Goal: Task Accomplishment & Management: Manage account settings

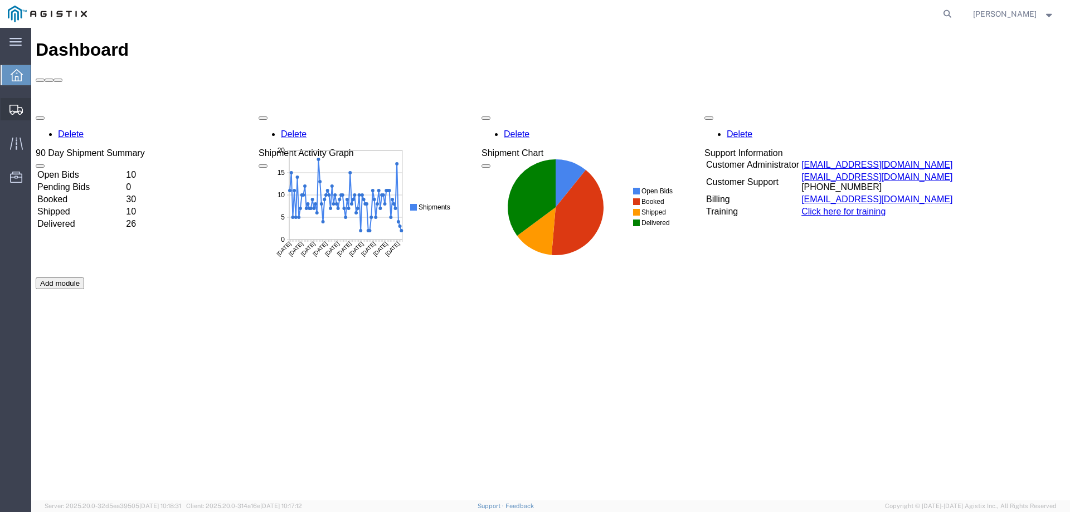
click at [22, 100] on div at bounding box center [16, 109] width 31 height 22
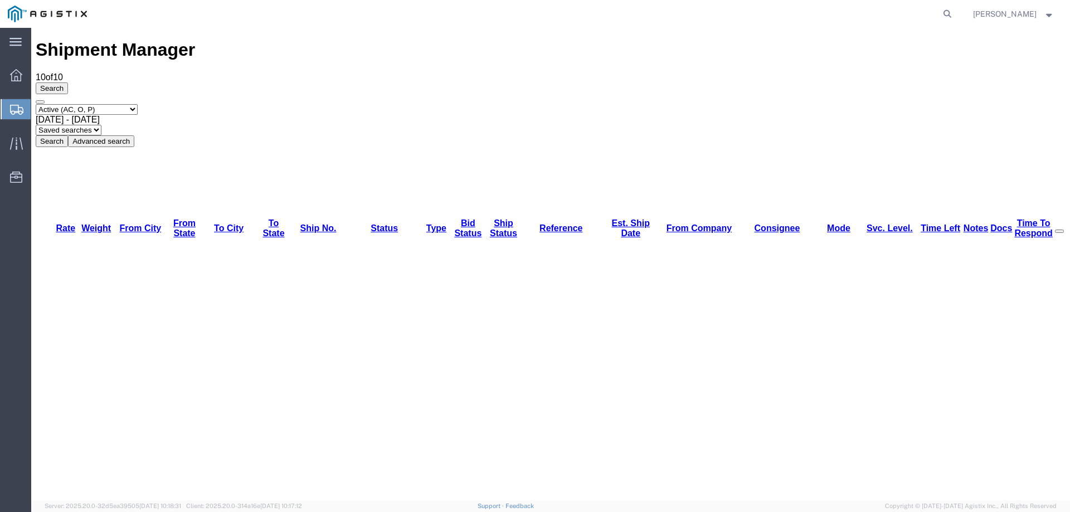
click at [14, 110] on icon at bounding box center [16, 110] width 13 height 10
click at [17, 106] on icon at bounding box center [16, 110] width 13 height 10
click at [22, 111] on icon at bounding box center [16, 110] width 13 height 10
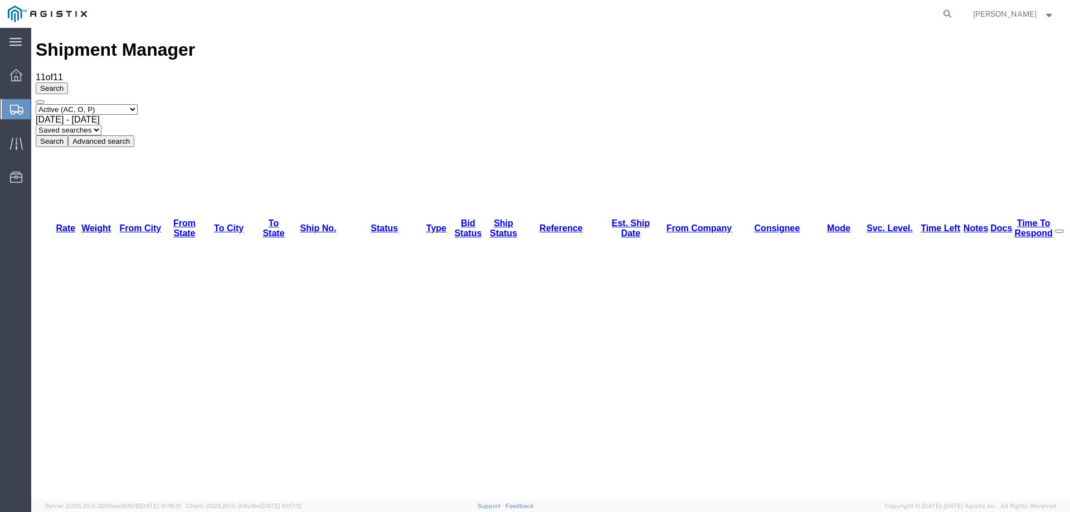
drag, startPoint x: 658, startPoint y: 71, endPoint x: 809, endPoint y: 48, distance: 152.9
click at [658, 104] on div "Select status Active (AC, O, P) All Approved Awaiting Confirmation (AC) Booked …" at bounding box center [551, 125] width 1030 height 43
click at [2, 118] on div at bounding box center [16, 109] width 31 height 20
click at [5, 114] on div at bounding box center [16, 109] width 31 height 20
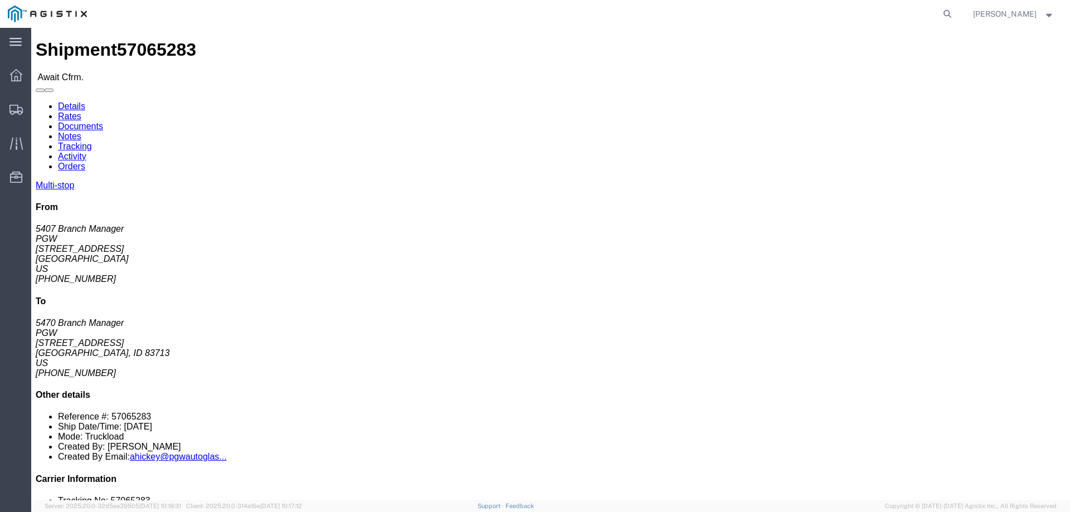
click b "57065283"
copy b "57065283"
click link "Confirm"
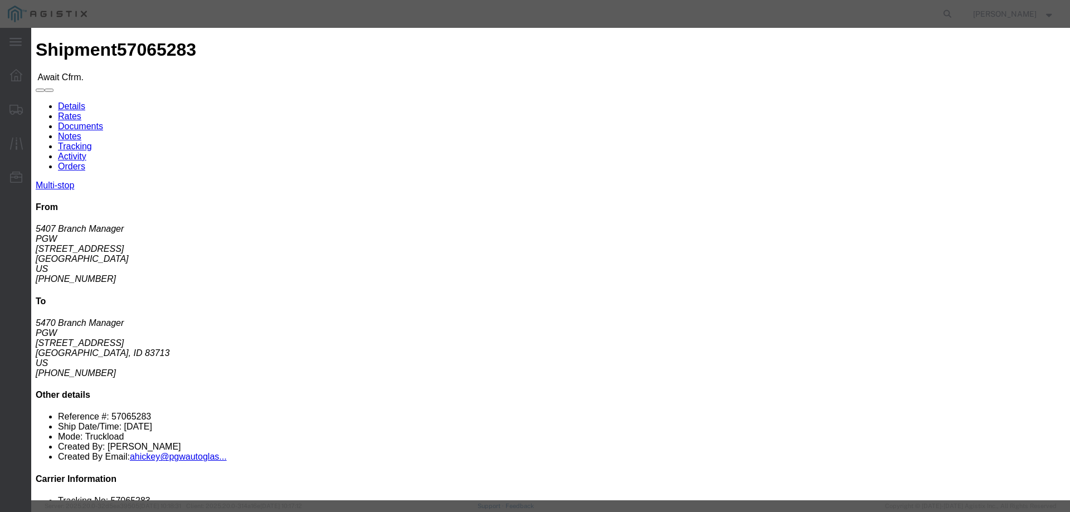
click input "checkbox"
checkbox input "true"
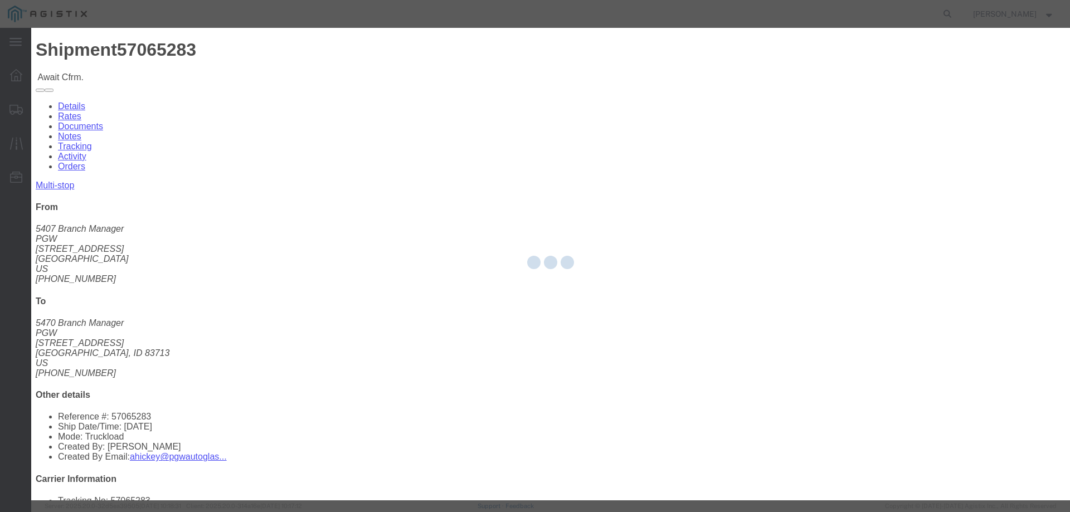
type input "[PERSON_NAME]"
type input "3204977237"
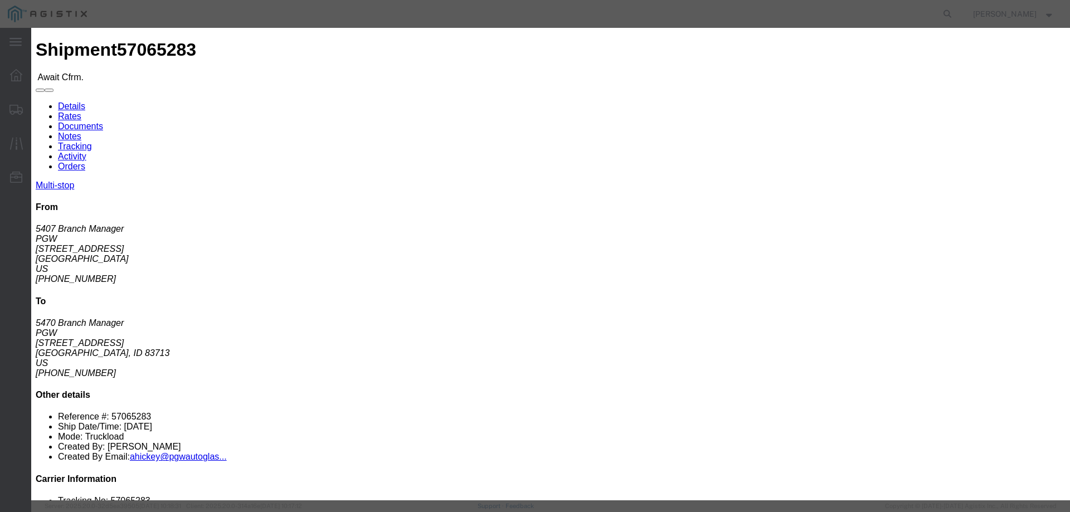
click input "text"
paste input "57065283"
type input "57065283"
click button "Submit"
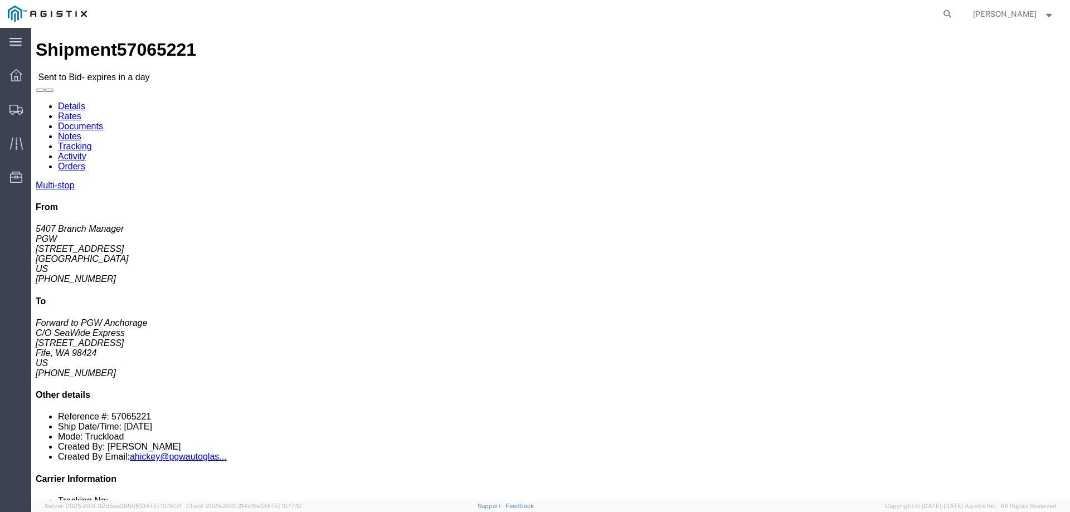
click link "Enter / Modify Bid"
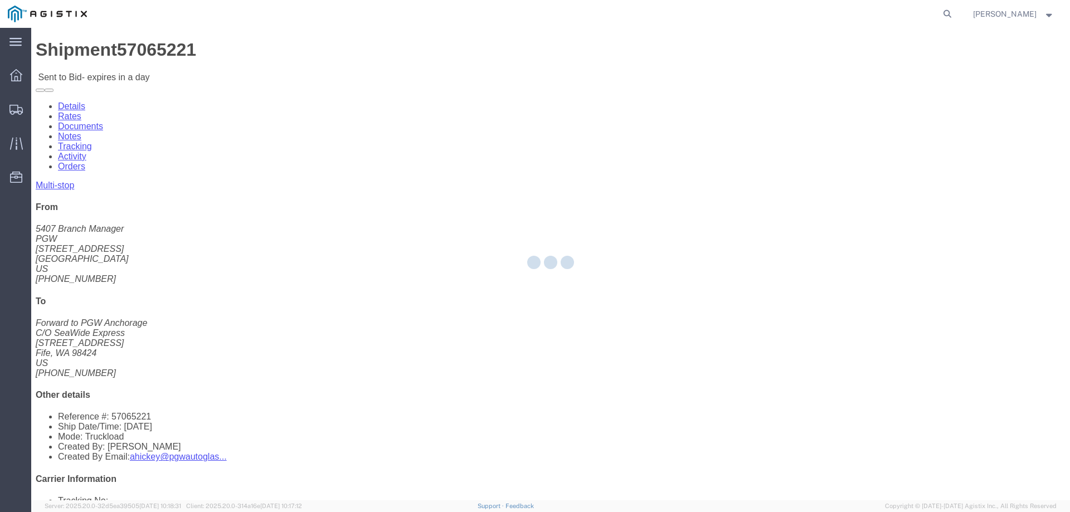
select select "146"
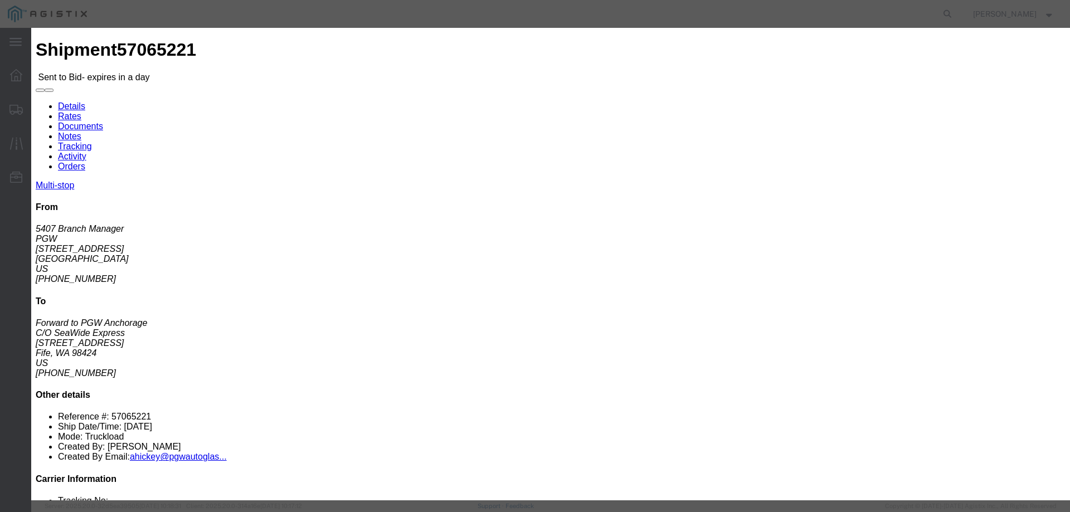
click select "Select CONESTOGA DFRM/STEP Economy TL Flatbed Intermodal LTL Standard Next Day …"
select select "25032"
click select "Select CONESTOGA DFRM/STEP Economy TL Flatbed Intermodal LTL Standard Next Day …"
click input "text"
type input "ats"
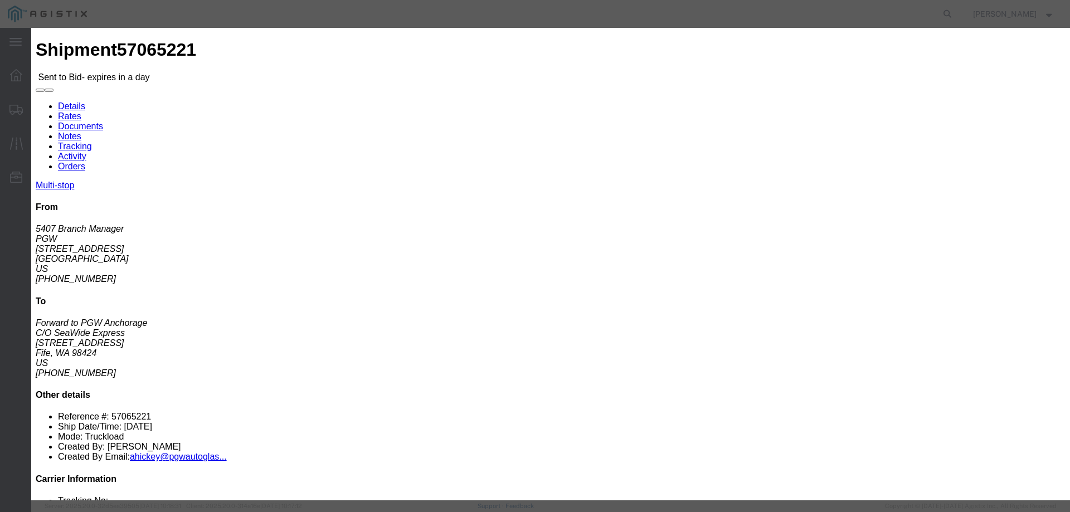
click input "number"
type input "3345"
click button "Submit"
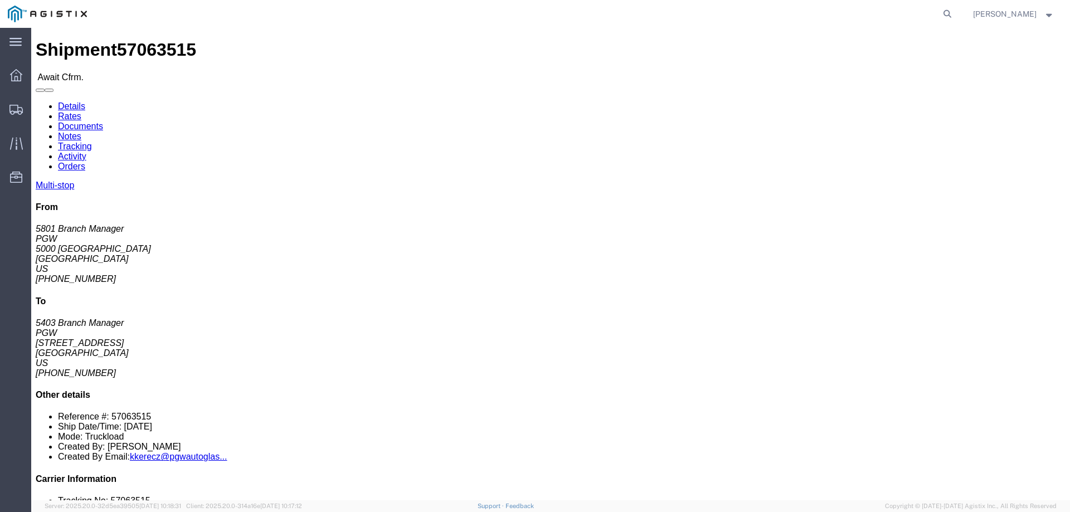
click b "57063515"
copy b "57063515"
click link "Confirm"
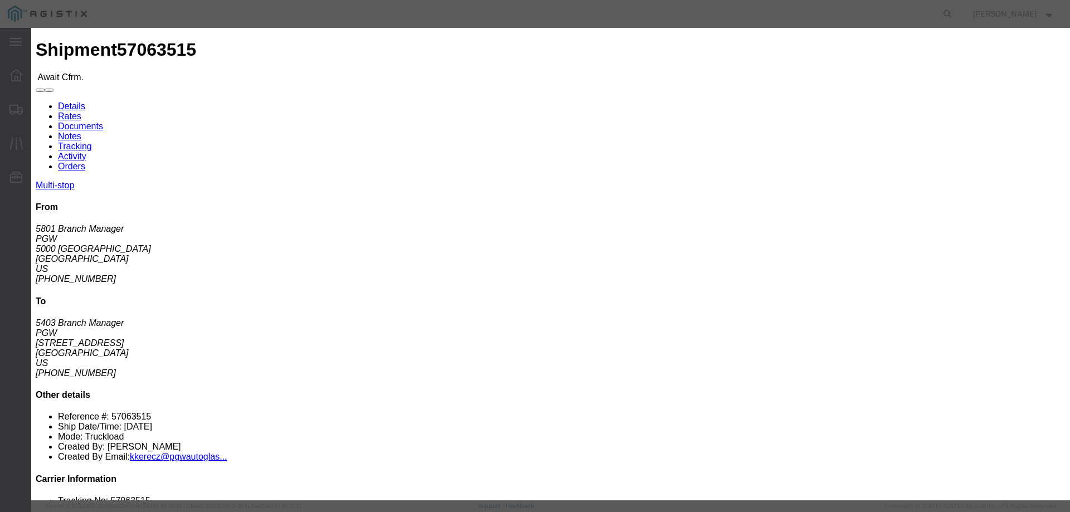
click input "checkbox"
checkbox input "true"
type input "[PERSON_NAME]"
type input "3204977237"
click fieldset "Confirmation Details Use my profile Bill of Lading Number Person Monitor Shipme…"
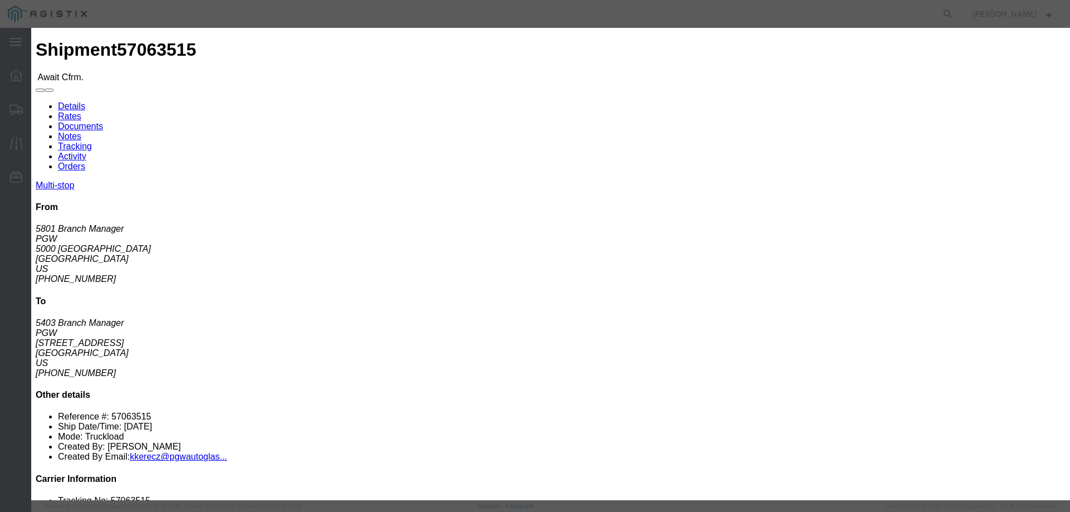
click input "text"
paste input "57063515"
type input "57063515"
click button "Submit"
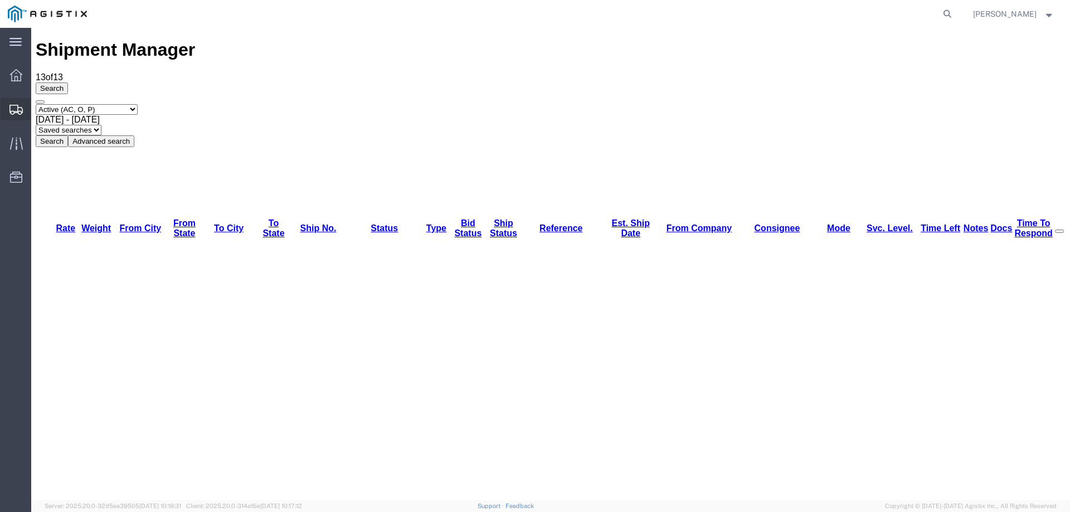
click at [10, 108] on icon at bounding box center [15, 110] width 13 height 10
click at [12, 137] on icon at bounding box center [16, 143] width 13 height 13
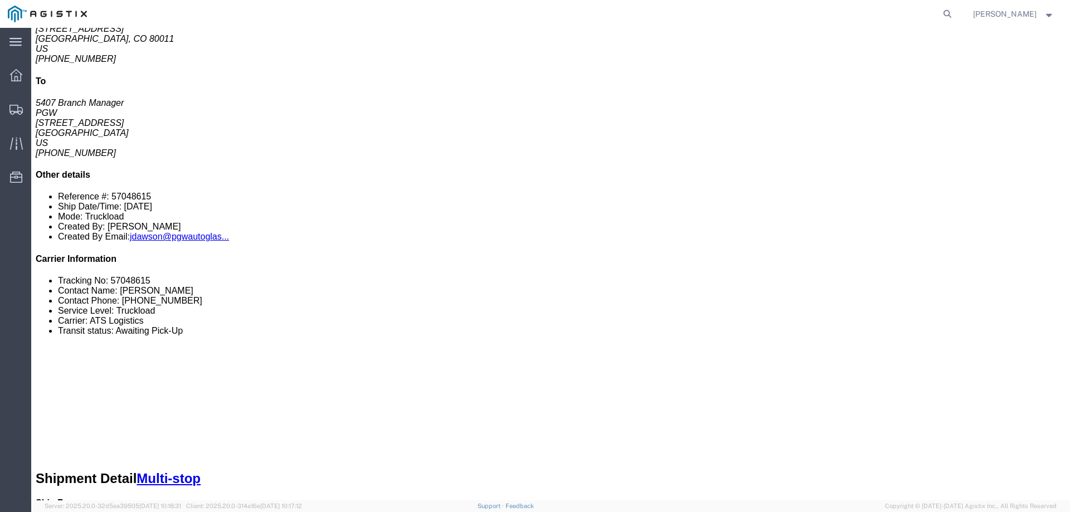
scroll to position [446, 0]
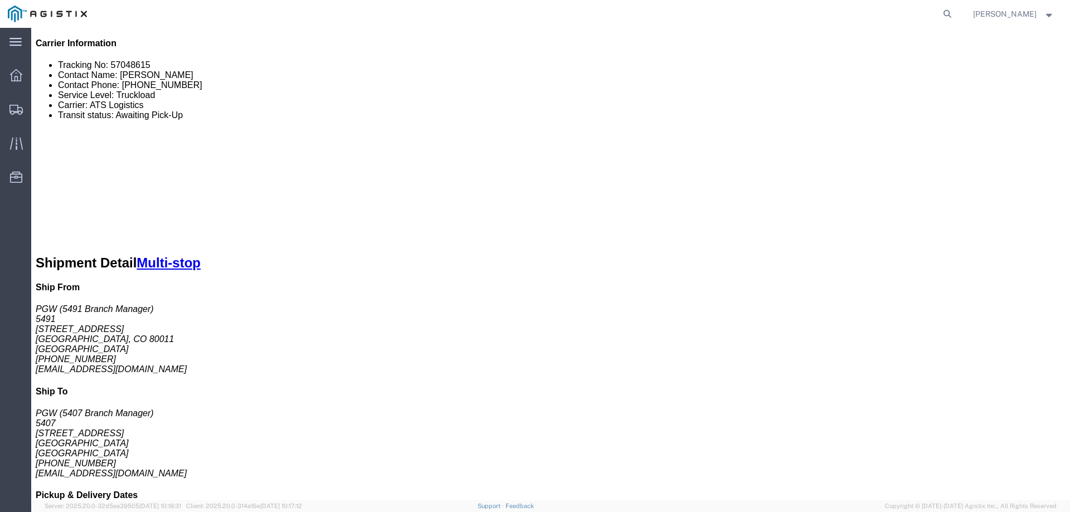
click link "Documents"
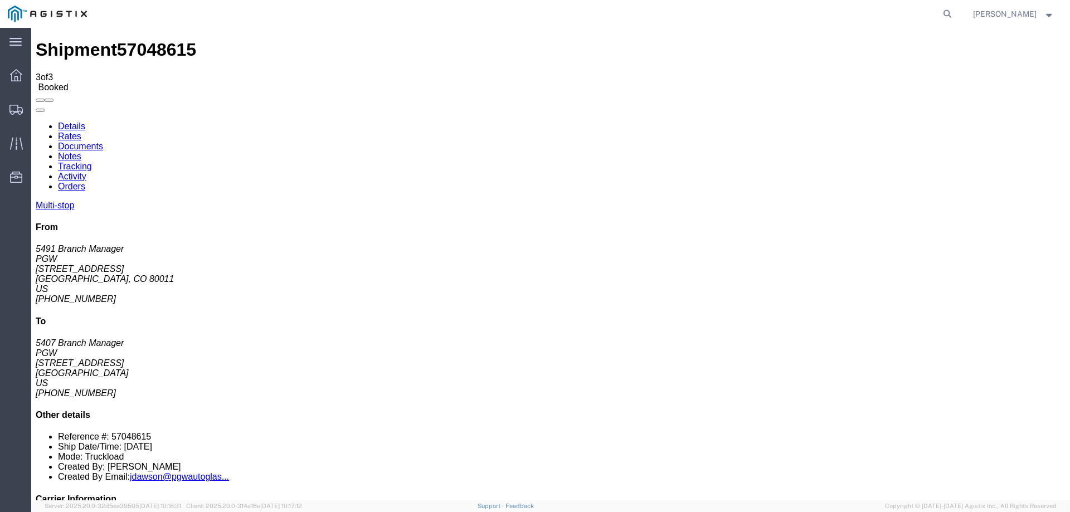
click at [14, 117] on div at bounding box center [16, 109] width 31 height 22
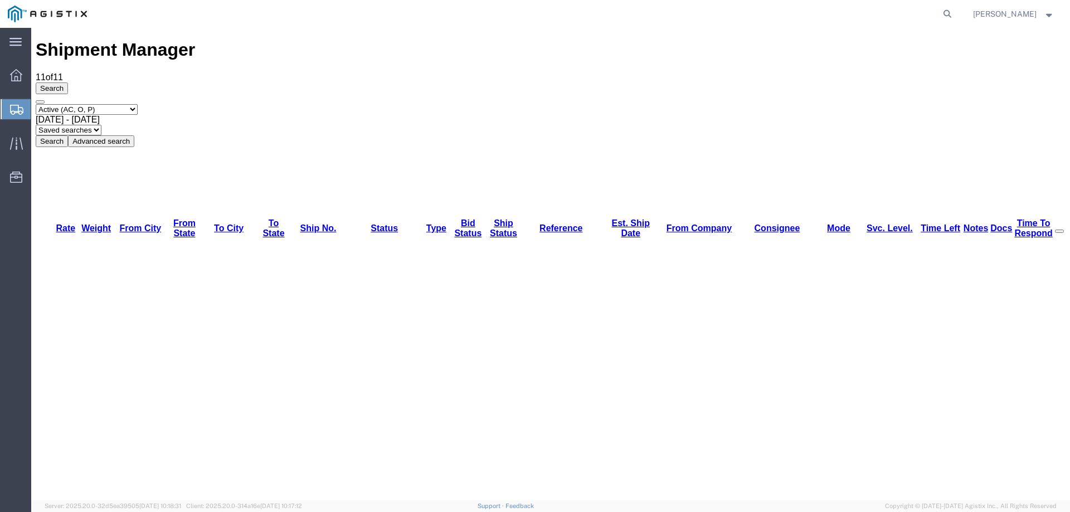
copy li "57065221"
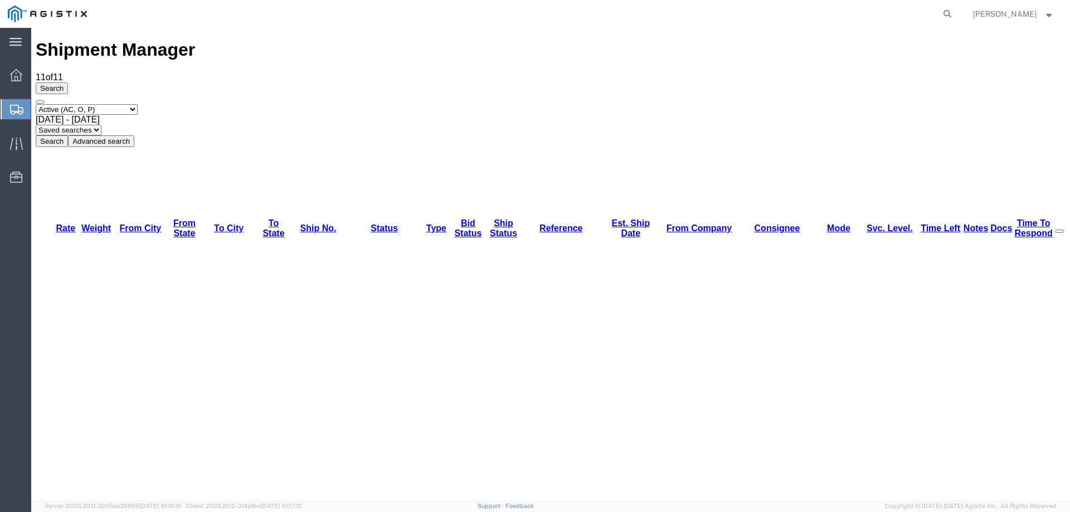
click at [14, 103] on div at bounding box center [16, 109] width 31 height 20
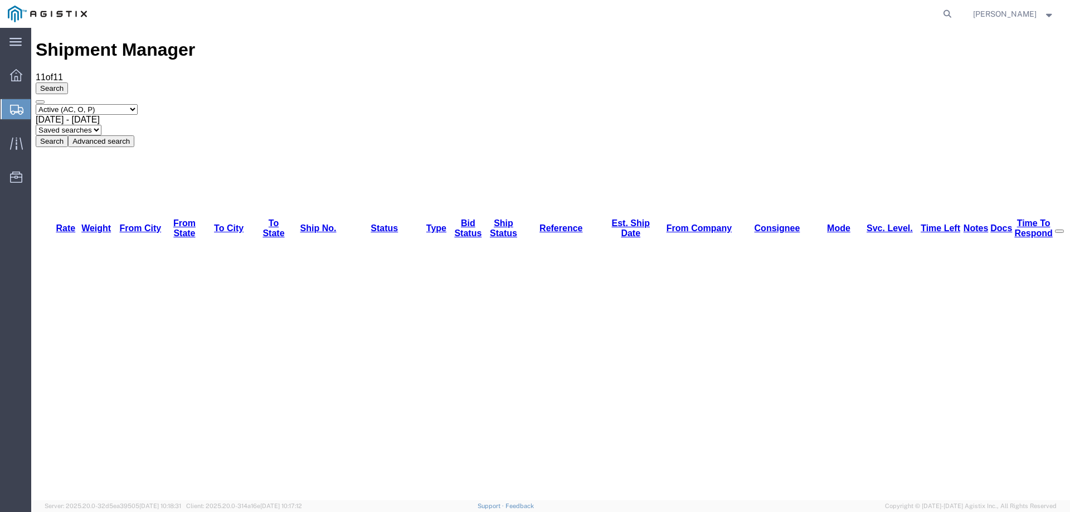
click at [14, 106] on icon at bounding box center [16, 110] width 13 height 10
